Goal: Task Accomplishment & Management: Complete application form

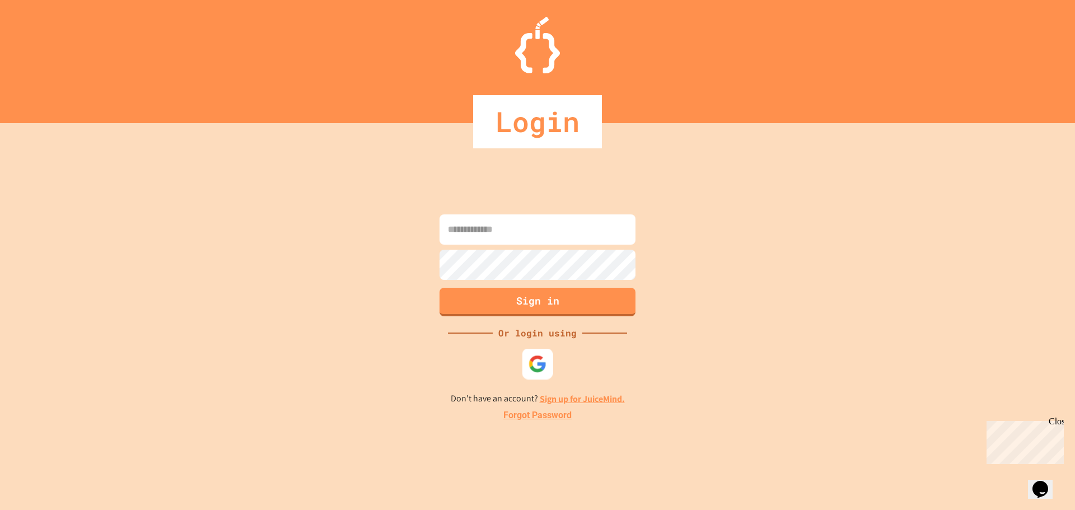
click at [531, 363] on img at bounding box center [537, 363] width 18 height 18
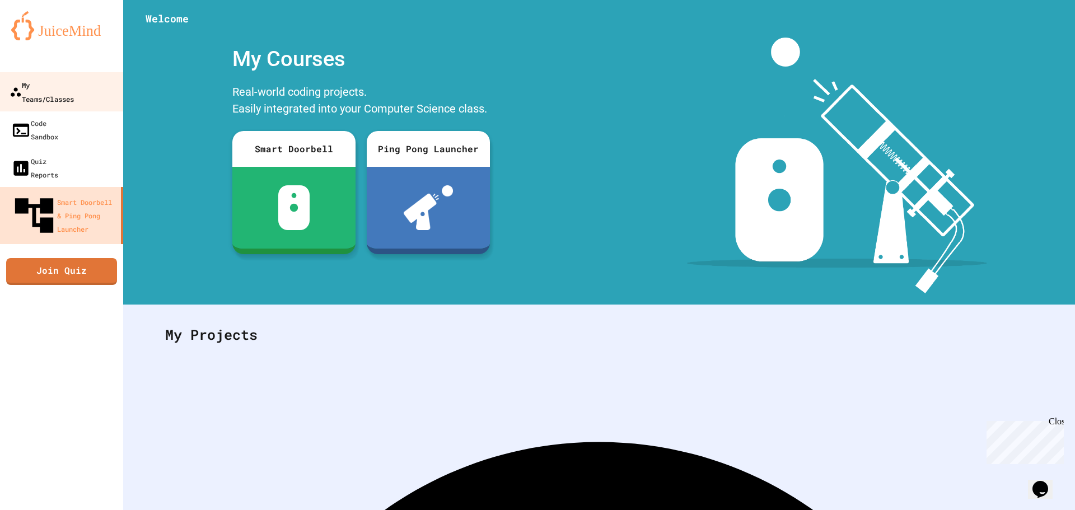
click at [74, 81] on div "My Teams/Classes" at bounding box center [42, 91] width 64 height 27
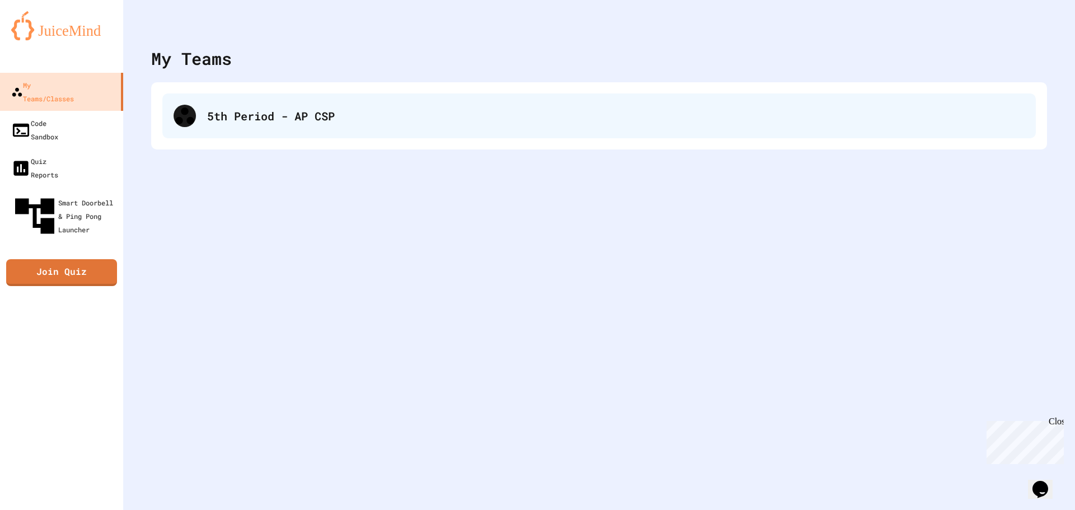
click at [361, 137] on div "5th Period - AP CSP" at bounding box center [598, 115] width 873 height 45
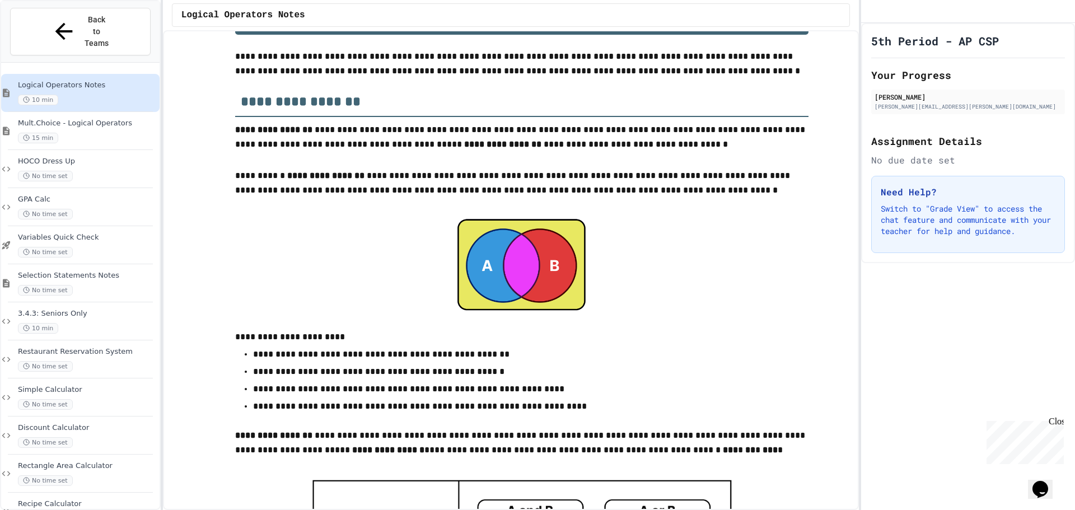
scroll to position [53, 0]
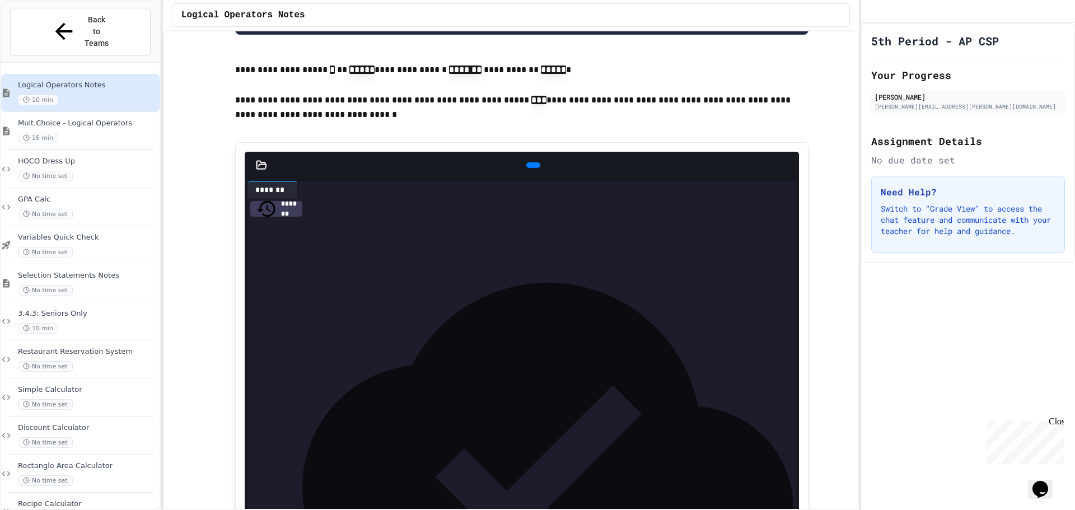
click at [532, 165] on icon at bounding box center [532, 165] width 0 height 0
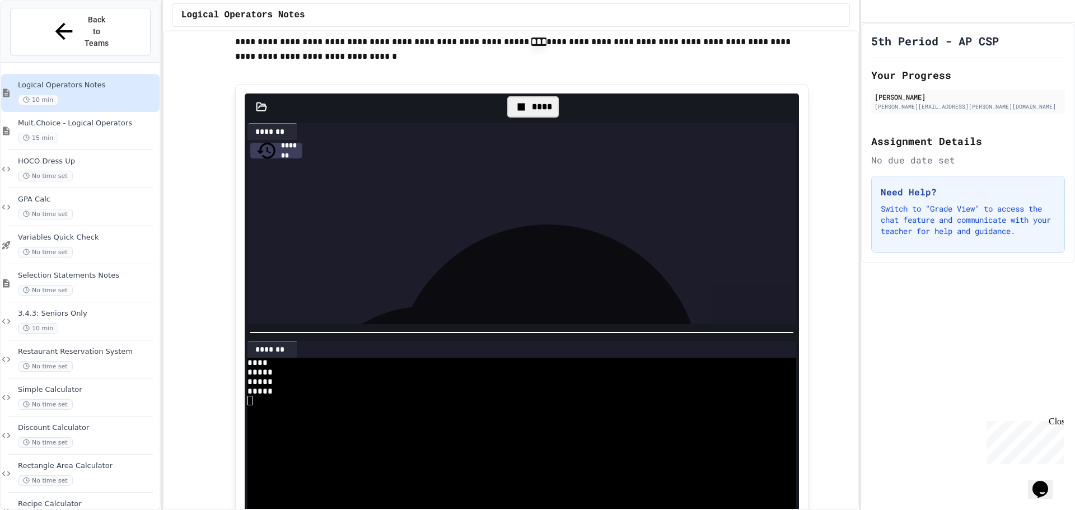
scroll to position [1284, 0]
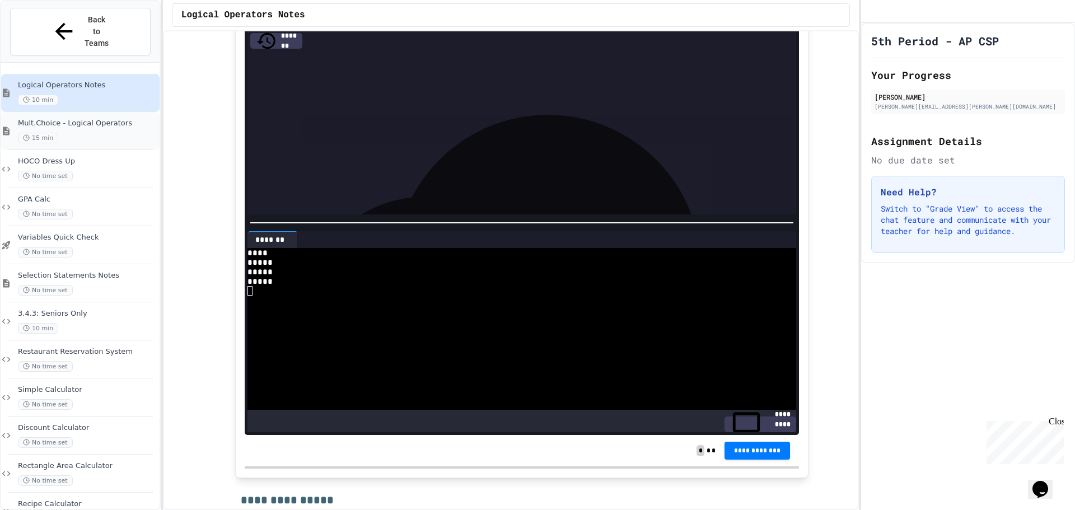
click at [109, 119] on span "Mult.Choice - Logical Operators" at bounding box center [87, 124] width 139 height 10
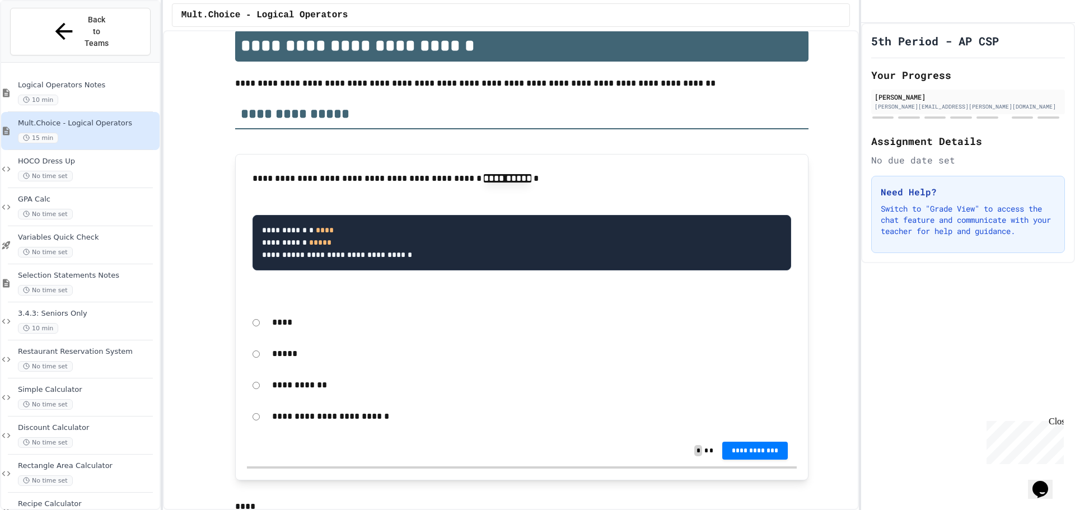
scroll to position [168, 0]
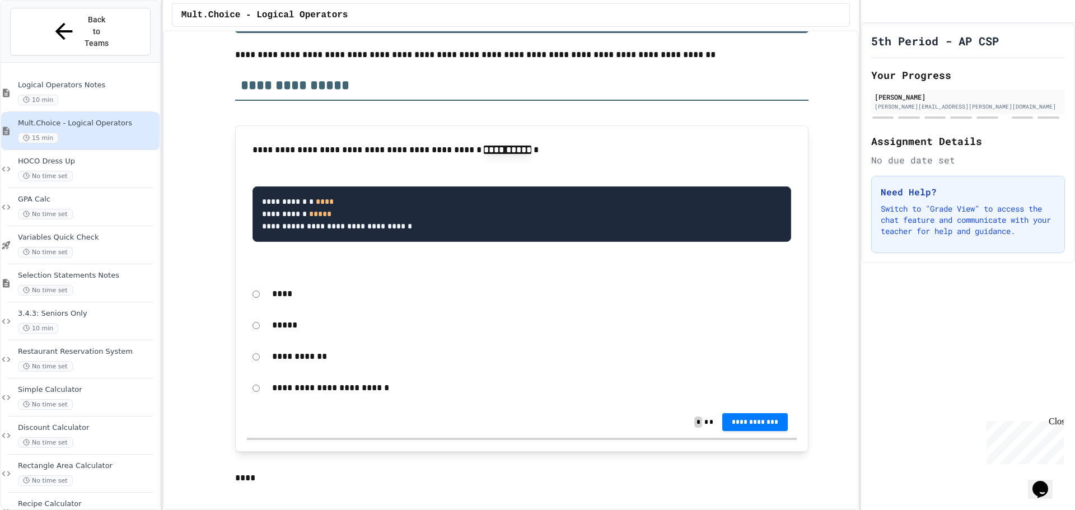
click at [279, 297] on p "****" at bounding box center [531, 294] width 519 height 15
click at [750, 423] on span "**********" at bounding box center [755, 420] width 48 height 9
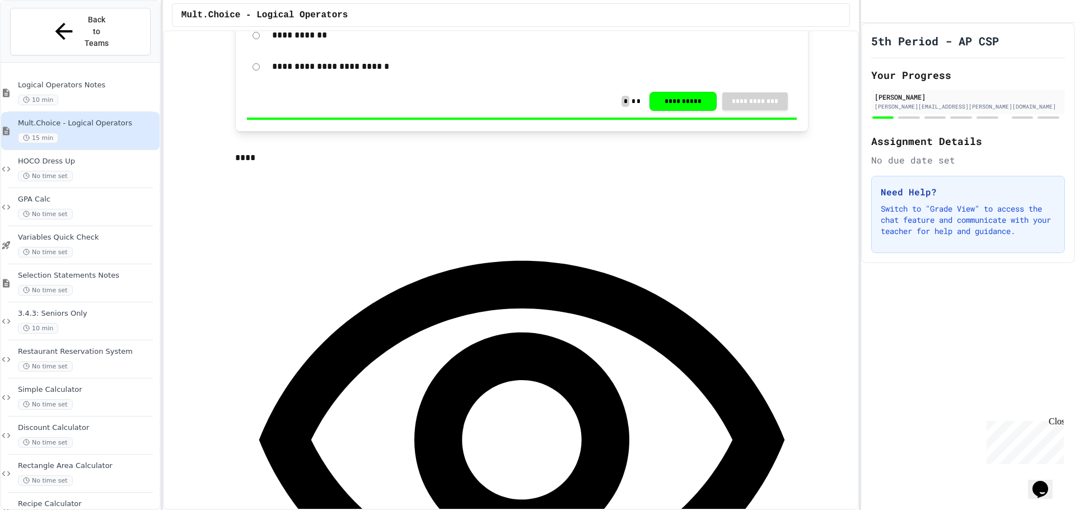
scroll to position [560, 0]
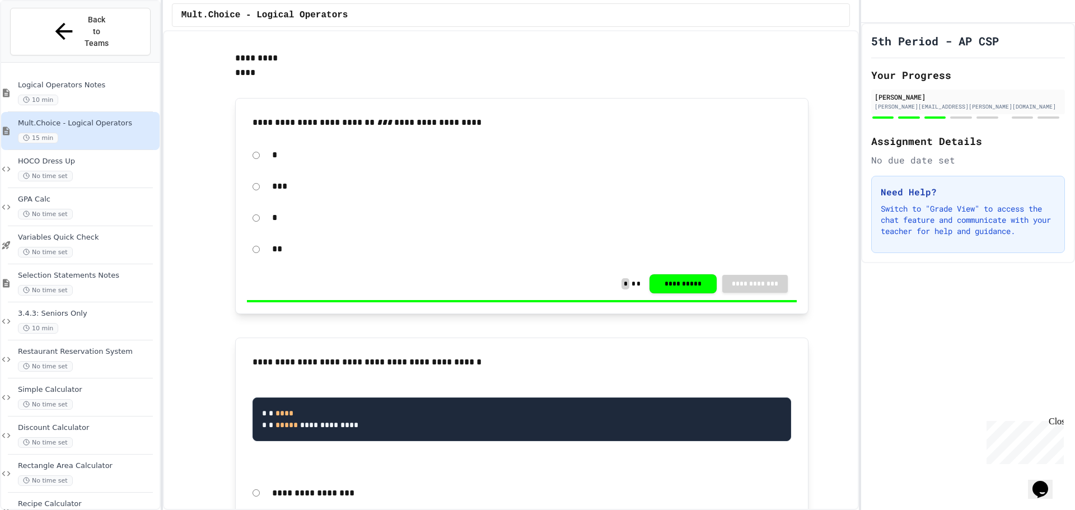
scroll to position [1231, 0]
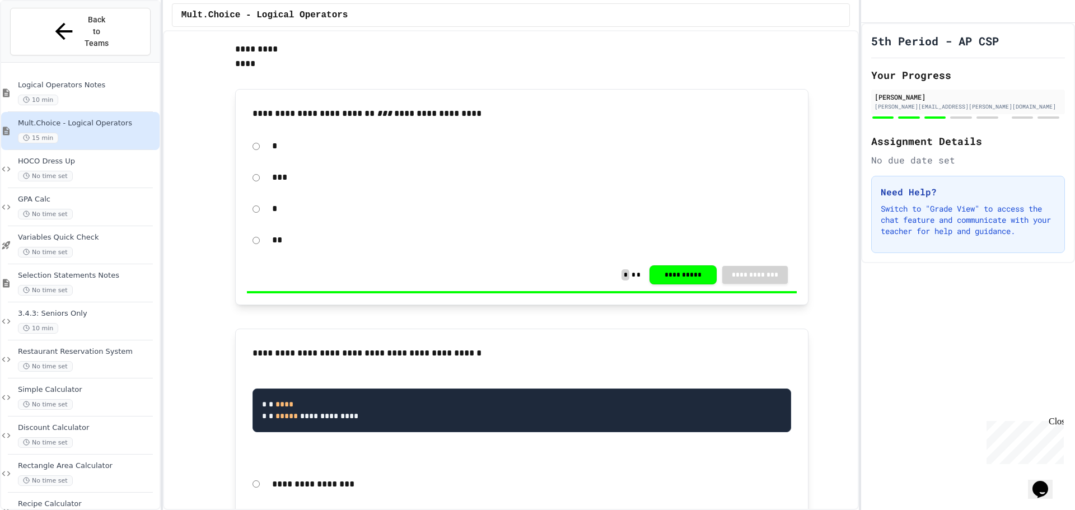
scroll to position [1175, 0]
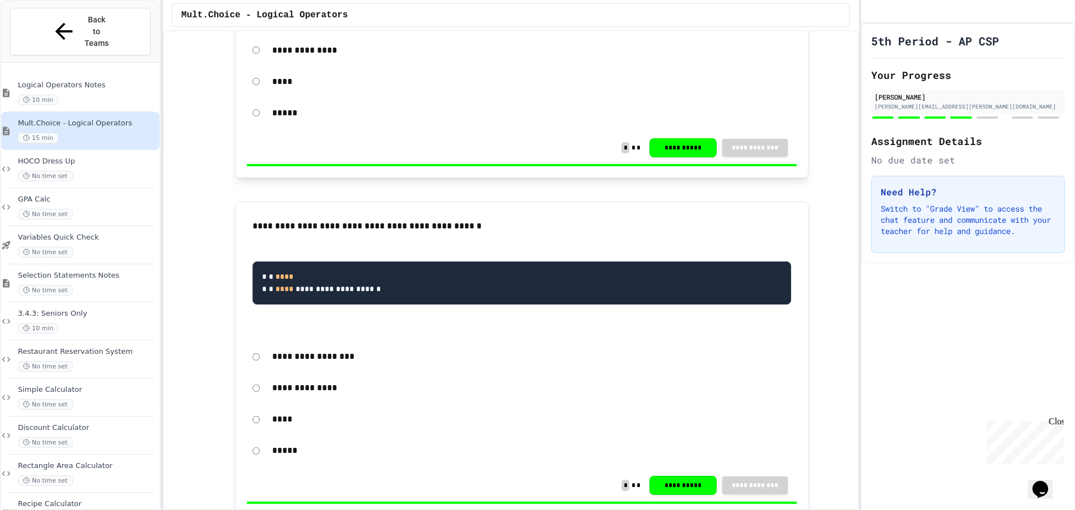
scroll to position [1623, 0]
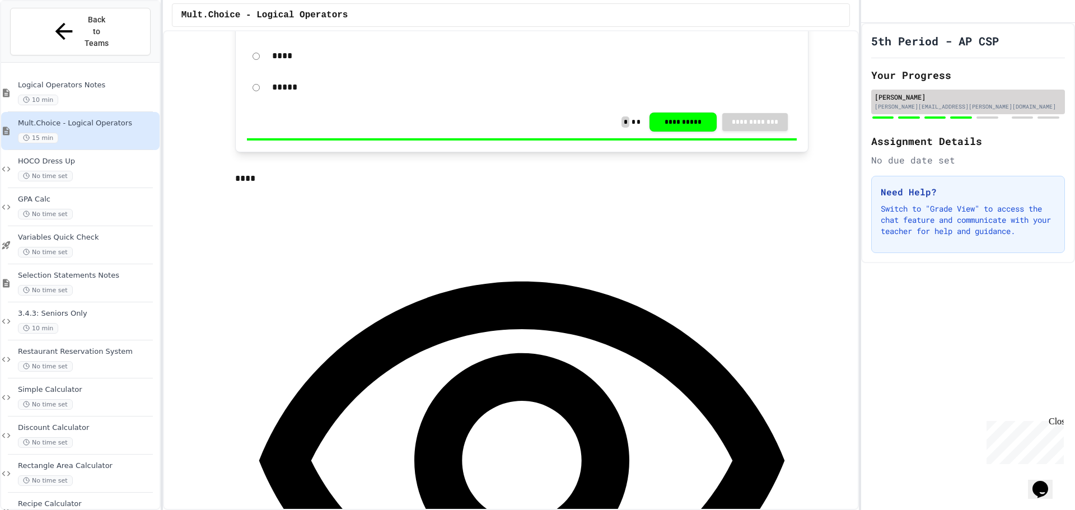
scroll to position [1959, 0]
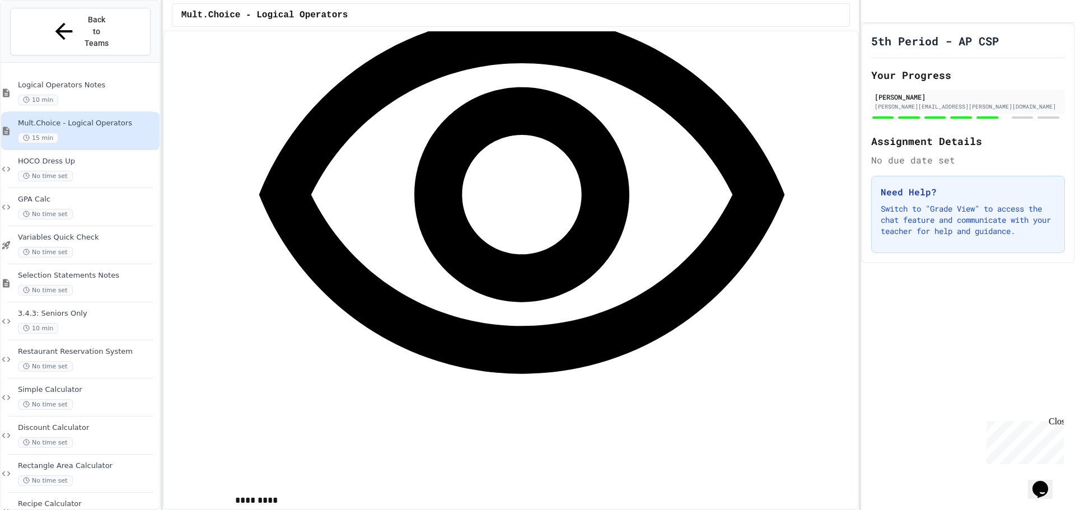
scroll to position [3243, 0]
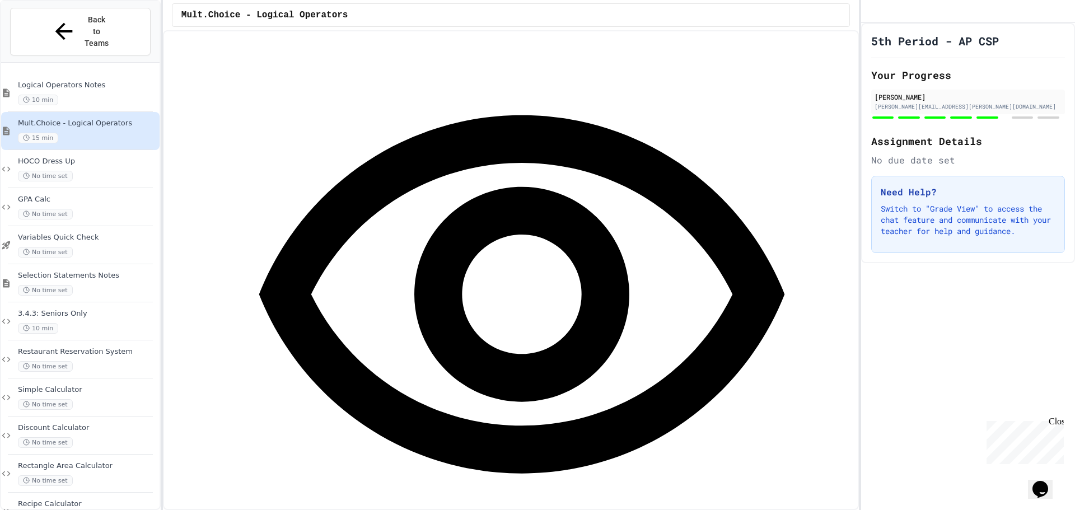
scroll to position [2180, 0]
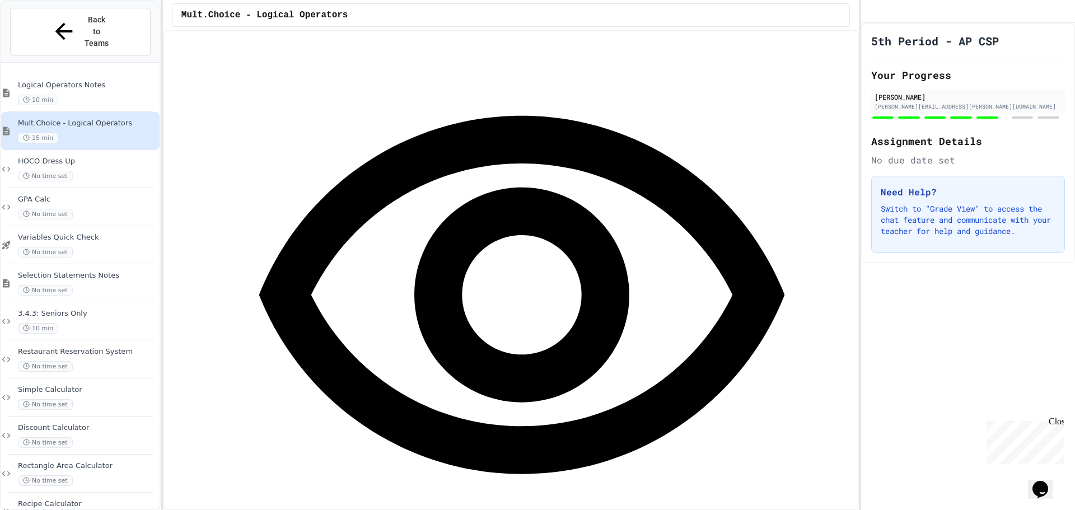
click at [1056, 420] on div "Close" at bounding box center [1055, 423] width 14 height 14
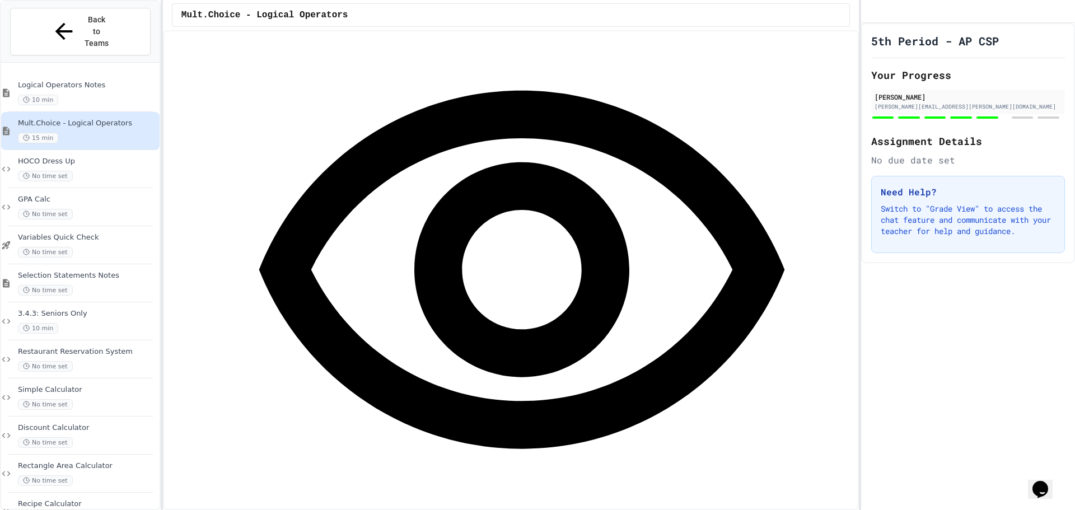
scroll to position [3299, 0]
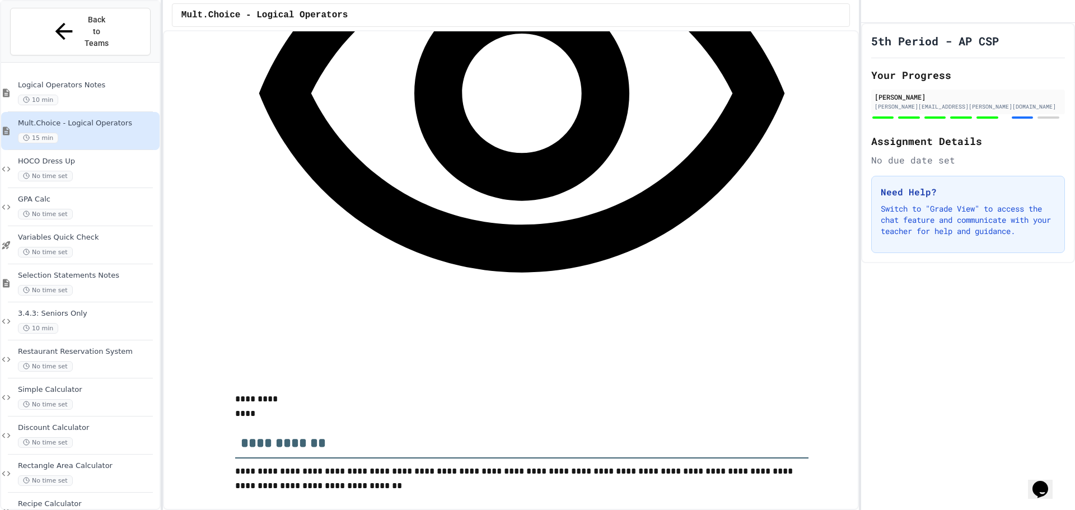
scroll to position [3467, 0]
